Goal: Navigation & Orientation: Understand site structure

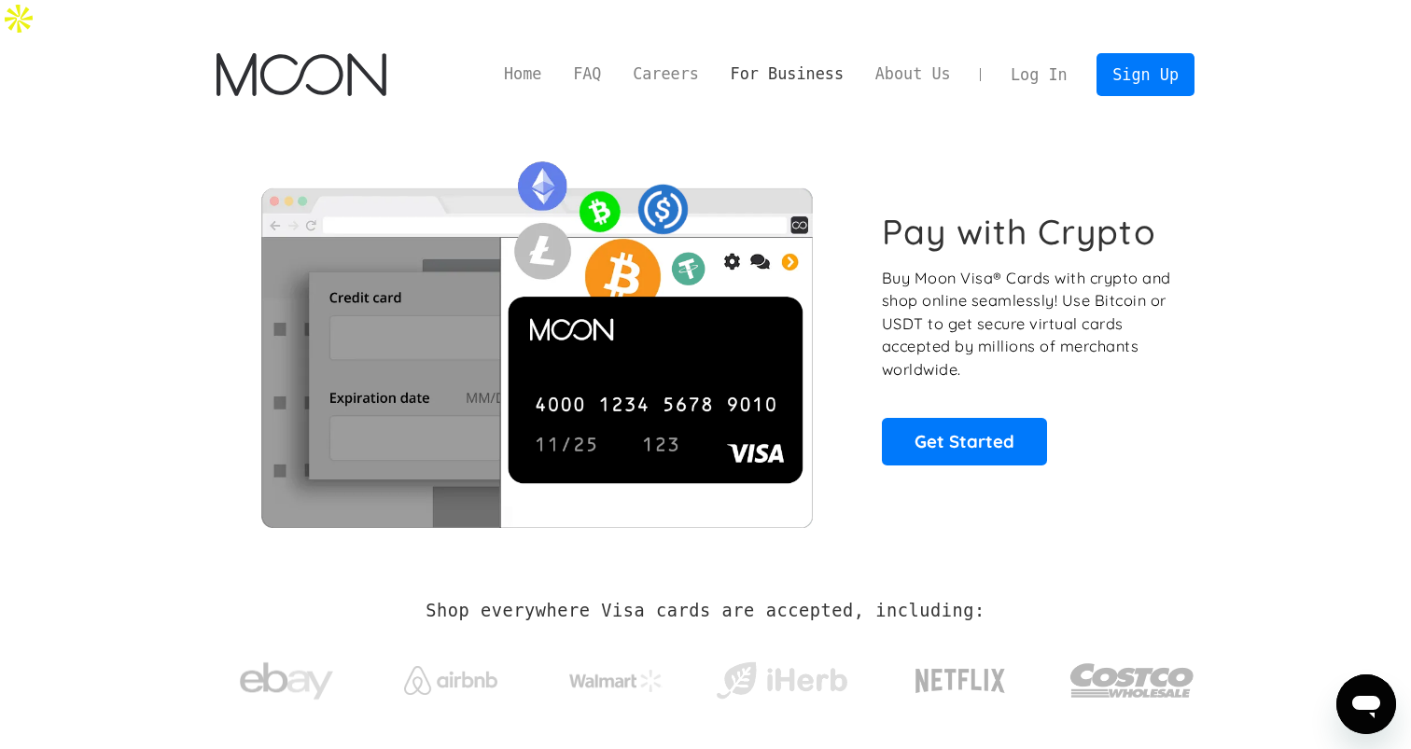
click at [758, 63] on link "For Business" at bounding box center [787, 74] width 145 height 23
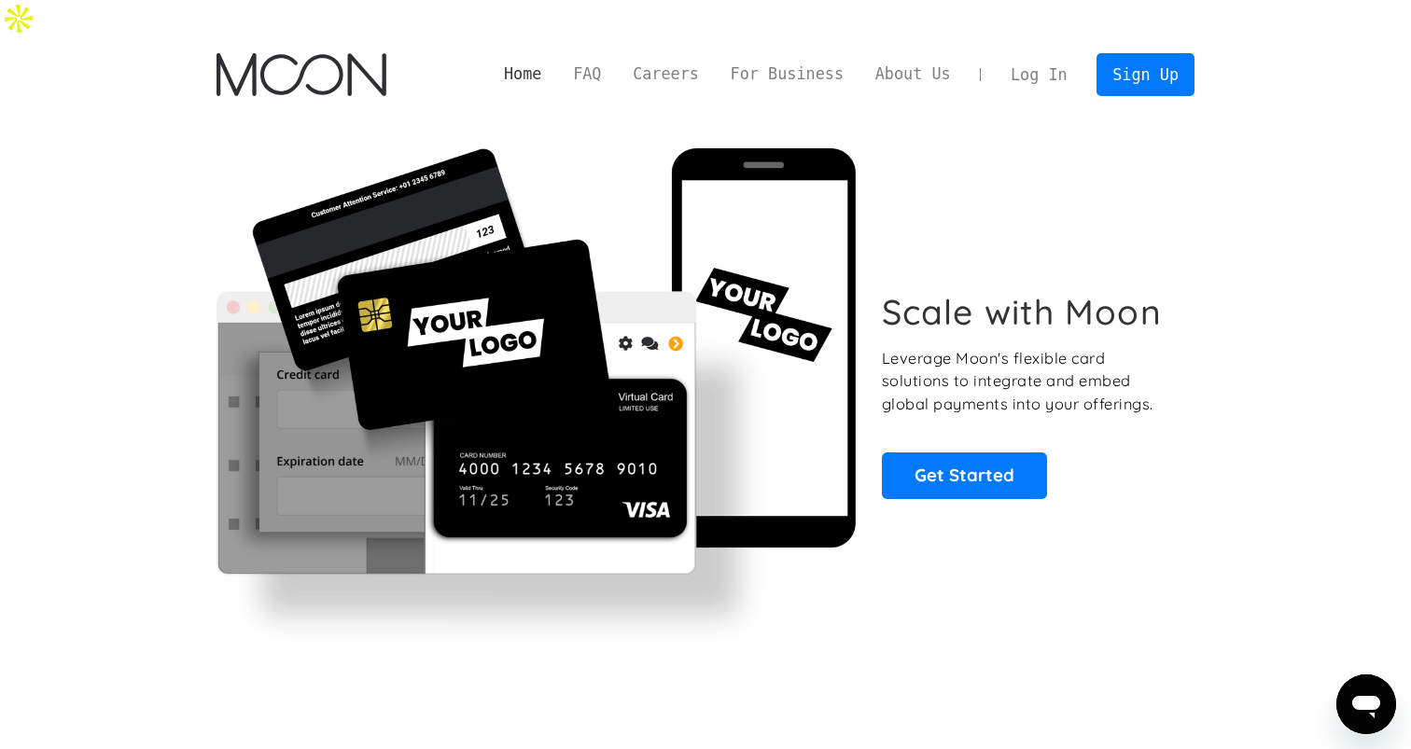
click at [537, 63] on link "Home" at bounding box center [522, 74] width 69 height 23
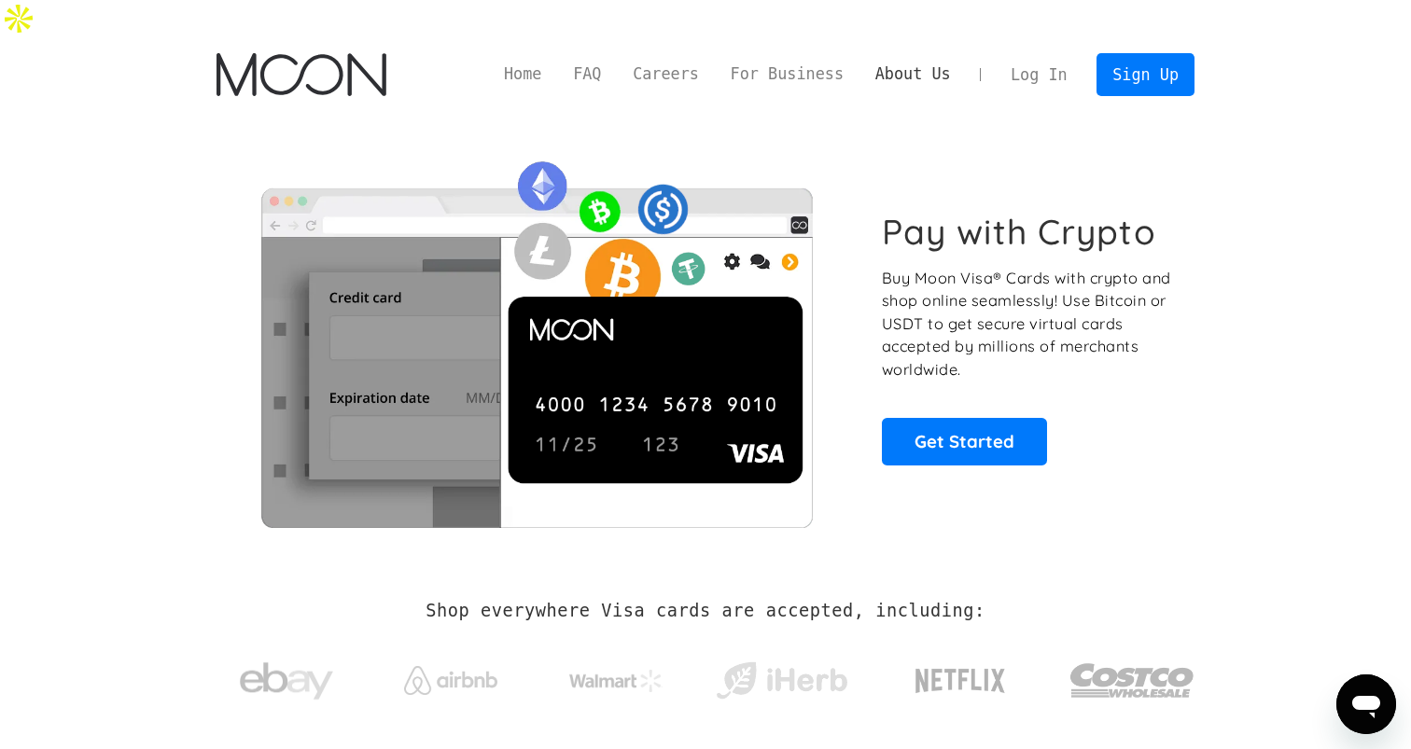
click at [890, 63] on link "About Us" at bounding box center [912, 74] width 107 height 23
